Goal: Transaction & Acquisition: Purchase product/service

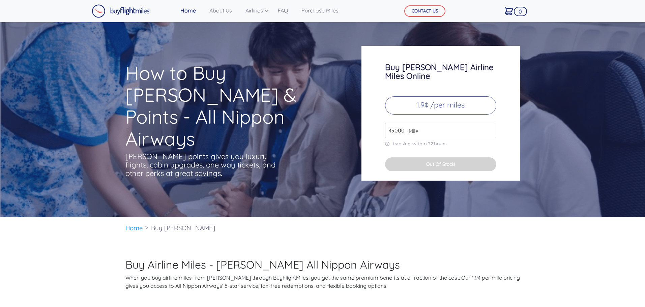
click at [415, 98] on p "1.9¢ /per miles" at bounding box center [440, 105] width 111 height 18
click at [439, 100] on p "1.9¢ /per miles" at bounding box center [440, 105] width 111 height 18
click at [421, 123] on input "49000" at bounding box center [440, 131] width 111 height 16
click at [491, 123] on input "50000" at bounding box center [440, 131] width 111 height 16
click at [489, 123] on input "51000" at bounding box center [440, 131] width 111 height 16
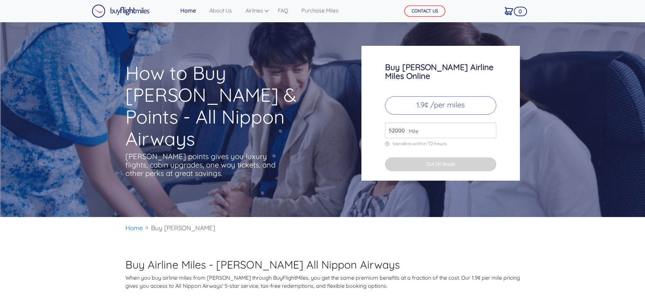
click at [489, 123] on input "52000" at bounding box center [440, 131] width 111 height 16
click at [489, 123] on input "53000" at bounding box center [440, 131] width 111 height 16
drag, startPoint x: 410, startPoint y: 126, endPoint x: 363, endPoint y: 128, distance: 46.2
click at [363, 128] on div "Buy [PERSON_NAME] Airline Miles Online 1.9¢ /per miles 53000 Mile transfers wit…" at bounding box center [440, 113] width 158 height 135
click at [485, 123] on input "53000" at bounding box center [440, 131] width 111 height 16
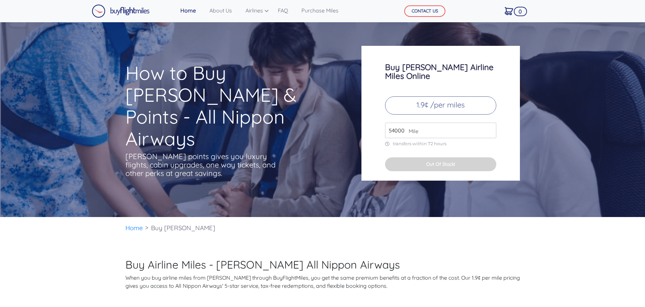
click at [490, 123] on input "54000" at bounding box center [440, 131] width 111 height 16
click at [490, 123] on input "55000" at bounding box center [440, 131] width 111 height 16
click at [490, 123] on input "56000" at bounding box center [440, 131] width 111 height 16
click at [490, 123] on input "57000" at bounding box center [440, 131] width 111 height 16
click at [490, 123] on input "58000" at bounding box center [440, 131] width 111 height 16
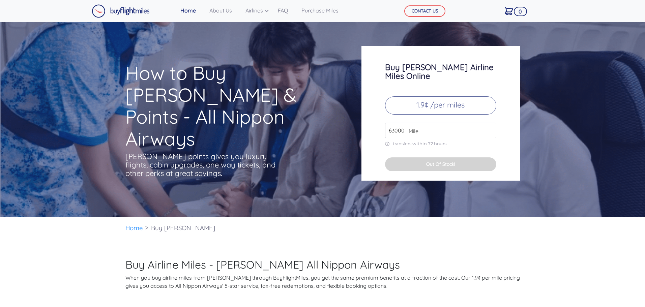
click at [490, 123] on input "63000" at bounding box center [440, 131] width 111 height 16
click at [490, 123] on input "64000" at bounding box center [440, 131] width 111 height 16
click at [490, 123] on input "65000" at bounding box center [440, 131] width 111 height 16
click at [490, 123] on input "66000" at bounding box center [440, 131] width 111 height 16
click at [490, 123] on input "67000" at bounding box center [440, 131] width 111 height 16
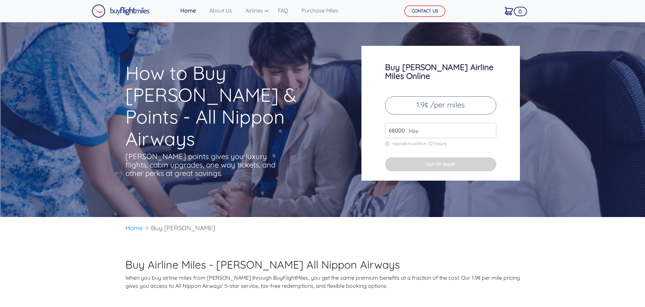
click at [490, 123] on input "68000" at bounding box center [440, 131] width 111 height 16
click at [490, 123] on input "69000" at bounding box center [440, 131] width 111 height 16
click at [490, 123] on input "70000" at bounding box center [440, 131] width 111 height 16
click at [490, 123] on input "71000" at bounding box center [440, 131] width 111 height 16
click at [490, 123] on input "72000" at bounding box center [440, 131] width 111 height 16
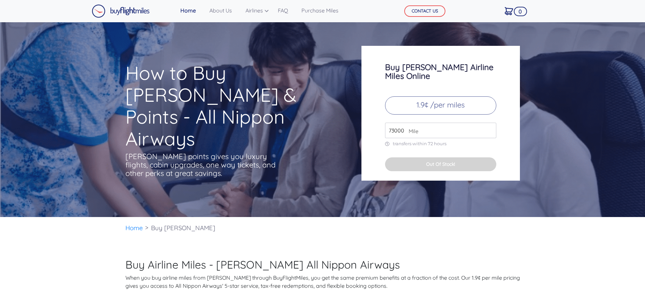
click at [490, 123] on input "73000" at bounding box center [440, 131] width 111 height 16
click at [490, 123] on input "74000" at bounding box center [440, 131] width 111 height 16
click at [490, 123] on input "75000" at bounding box center [440, 131] width 111 height 16
click at [490, 123] on input "76000" at bounding box center [440, 131] width 111 height 16
click at [490, 123] on input "77000" at bounding box center [440, 131] width 111 height 16
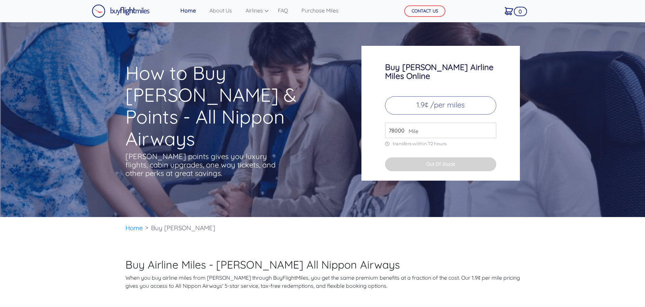
click at [490, 123] on input "78000" at bounding box center [440, 131] width 111 height 16
click at [490, 123] on input "79000" at bounding box center [440, 131] width 111 height 16
click at [490, 123] on input "80000" at bounding box center [440, 131] width 111 height 16
click at [490, 123] on input "81000" at bounding box center [440, 131] width 111 height 16
click at [490, 123] on input "82000" at bounding box center [440, 131] width 111 height 16
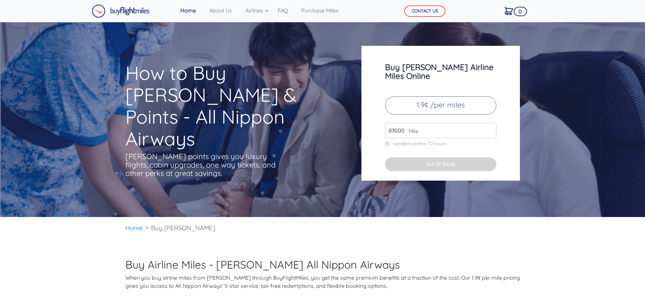
click at [490, 123] on input "83000" at bounding box center [440, 131] width 111 height 16
click at [490, 123] on input "84000" at bounding box center [440, 131] width 111 height 16
click at [490, 123] on input "85000" at bounding box center [440, 131] width 111 height 16
click at [490, 123] on input "86000" at bounding box center [440, 131] width 111 height 16
click at [490, 123] on input "87000" at bounding box center [440, 131] width 111 height 16
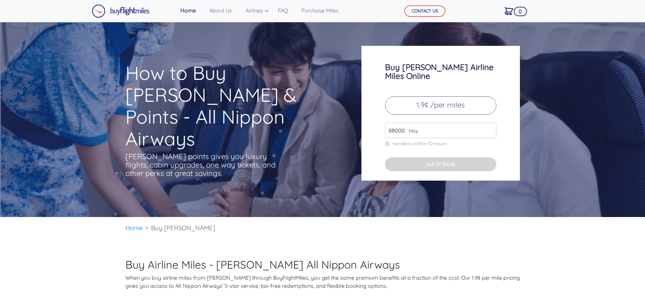
click at [490, 123] on input "88000" at bounding box center [440, 131] width 111 height 16
click at [490, 123] on input "89000" at bounding box center [440, 131] width 111 height 16
click at [490, 123] on input "90000" at bounding box center [440, 131] width 111 height 16
click at [490, 123] on input "91000" at bounding box center [440, 131] width 111 height 16
click at [490, 123] on input "92000" at bounding box center [440, 131] width 111 height 16
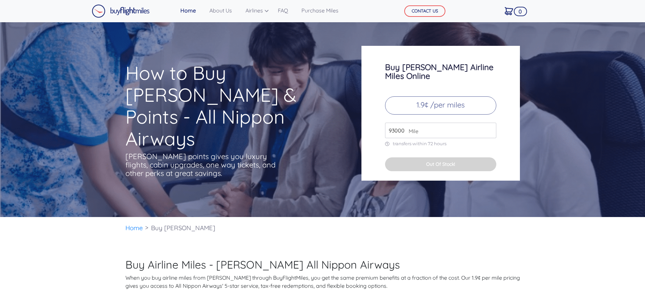
click at [490, 123] on input "93000" at bounding box center [440, 131] width 111 height 16
click at [490, 123] on input "94000" at bounding box center [440, 131] width 111 height 16
click at [490, 123] on input "95000" at bounding box center [440, 131] width 111 height 16
click at [490, 123] on input "96000" at bounding box center [440, 131] width 111 height 16
click at [490, 123] on input "97000" at bounding box center [440, 131] width 111 height 16
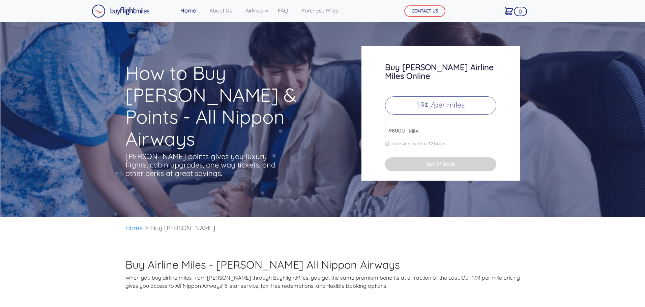
click at [490, 123] on input "98000" at bounding box center [440, 131] width 111 height 16
click at [490, 123] on input "99000" at bounding box center [440, 131] width 111 height 16
click at [490, 123] on input "100000" at bounding box center [440, 131] width 111 height 16
click at [490, 123] on input "101000" at bounding box center [440, 131] width 111 height 16
type input "100000"
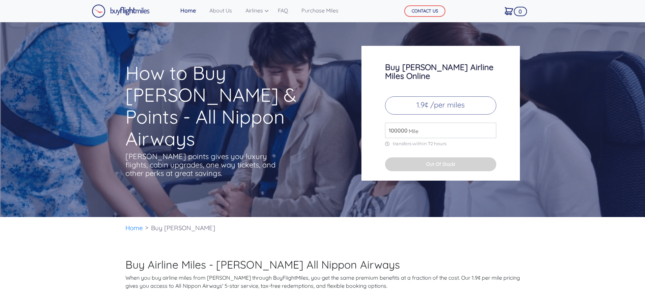
click at [490, 125] on input "100000" at bounding box center [440, 131] width 111 height 16
click at [461, 157] on button "Out Of Stock!" at bounding box center [440, 164] width 111 height 14
drag, startPoint x: 443, startPoint y: 124, endPoint x: 340, endPoint y: 108, distance: 104.0
click at [340, 108] on div "How to Buy [PERSON_NAME] & Points - All Nippon Airways [PERSON_NAME] points giv…" at bounding box center [322, 114] width 405 height 137
click at [491, 130] on input "500" at bounding box center [440, 131] width 111 height 16
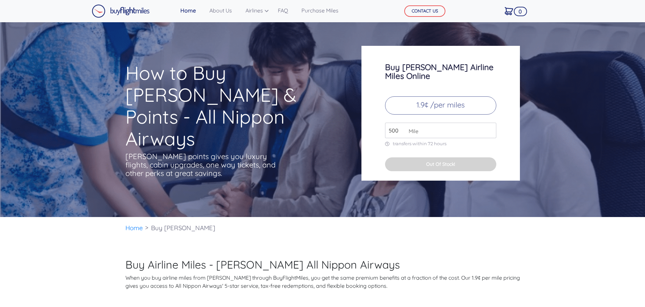
type input "500"
click at [489, 123] on input "500" at bounding box center [440, 131] width 111 height 16
click at [489, 123] on input "49000" at bounding box center [440, 131] width 111 height 16
click at [489, 123] on input "50000" at bounding box center [440, 131] width 111 height 16
type input "51000"
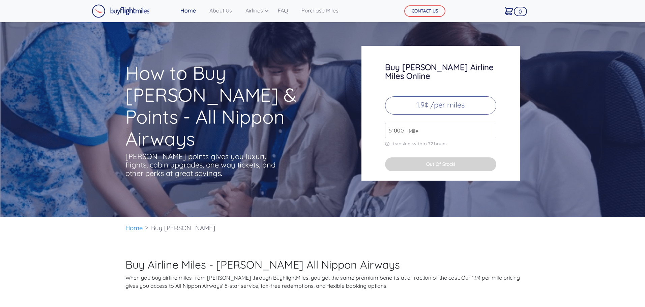
click at [489, 123] on input "51000" at bounding box center [440, 131] width 111 height 16
